Goal: Information Seeking & Learning: Learn about a topic

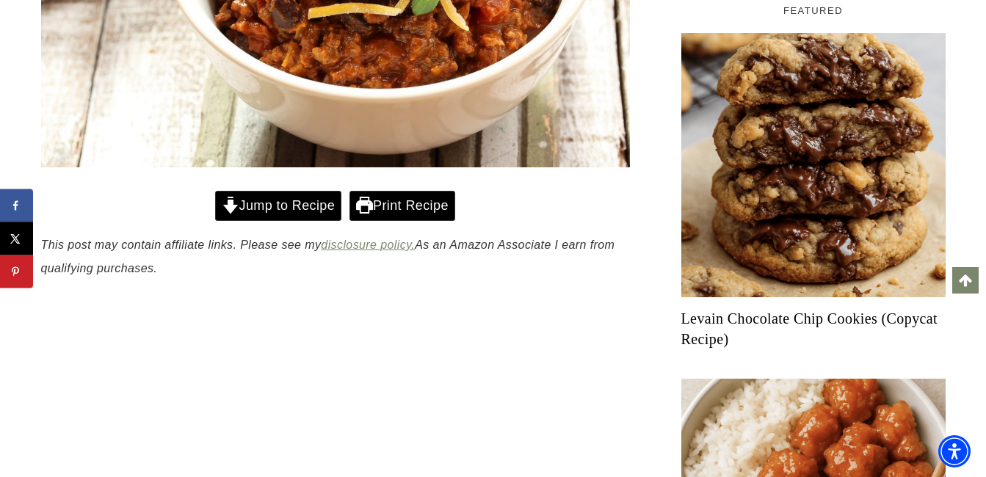
scroll to position [538, 0]
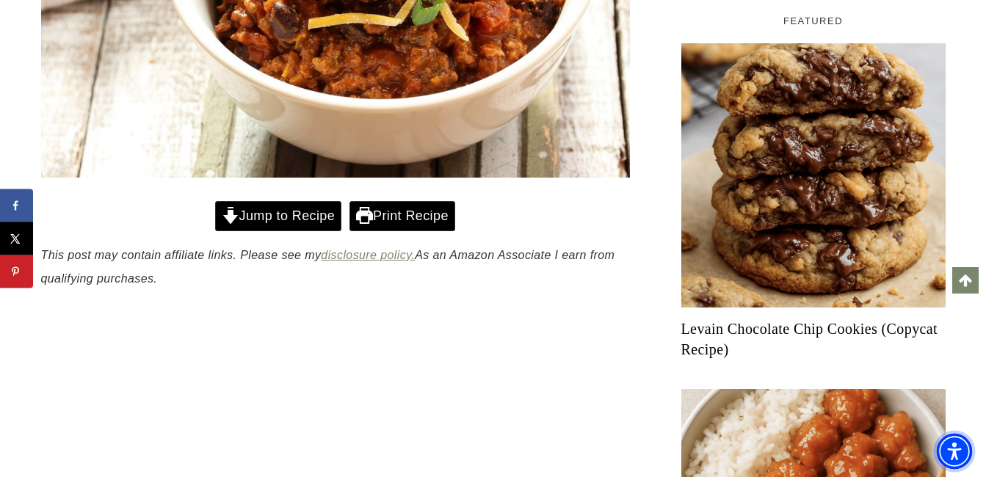
click at [972, 455] on img "Accessibility Menu" at bounding box center [954, 451] width 35 height 35
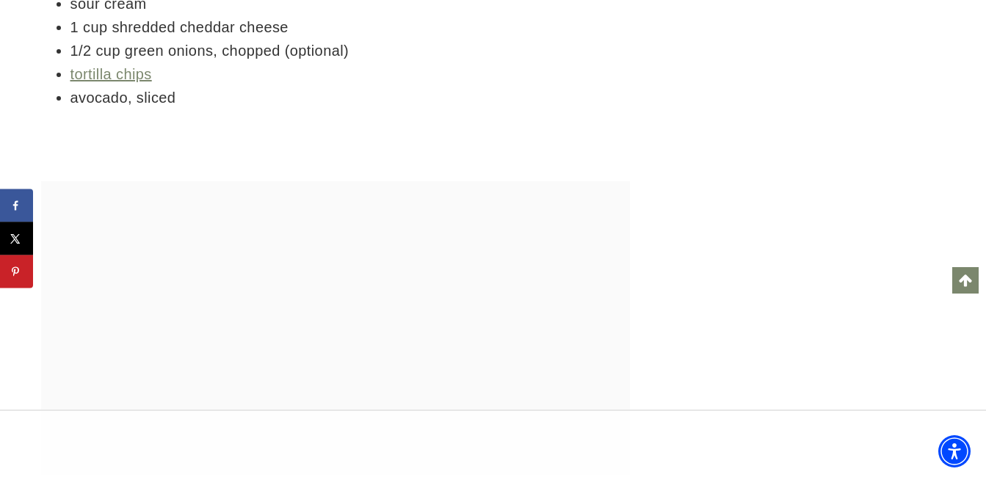
scroll to position [0, 0]
